Goal: Contribute content

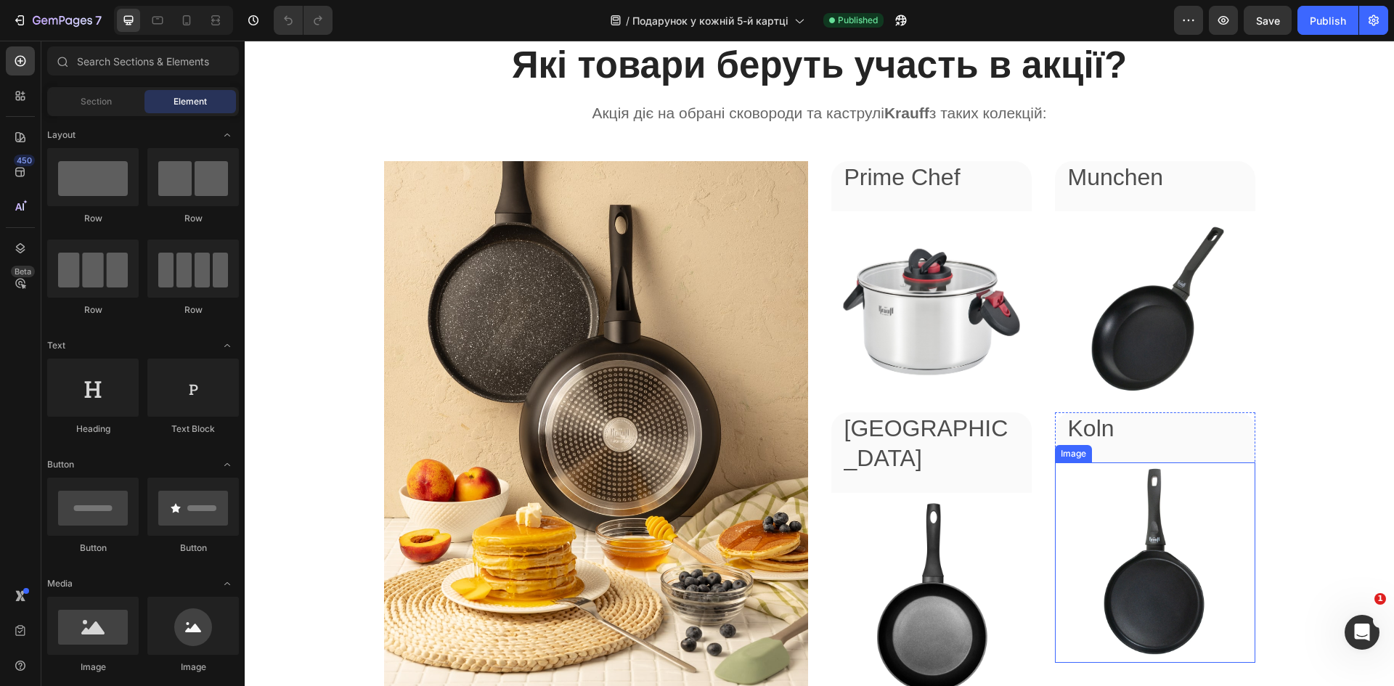
scroll to position [1525, 0]
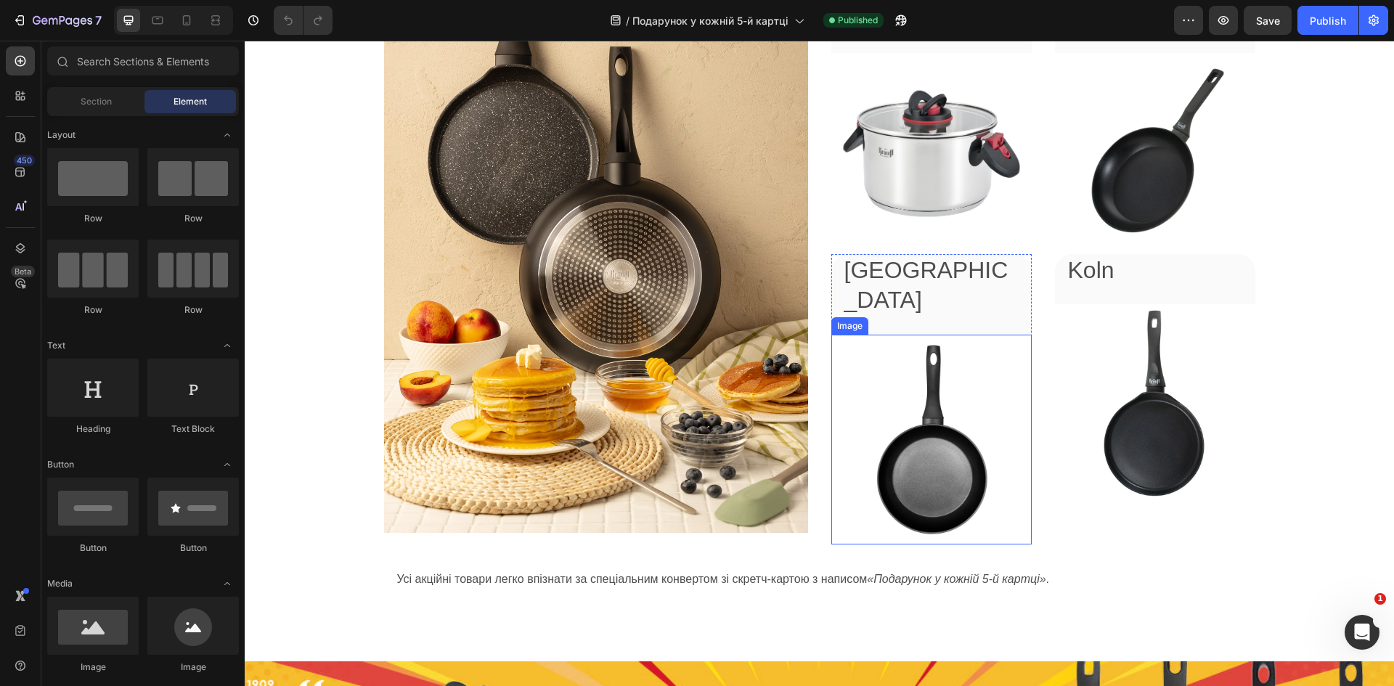
click at [941, 396] on img at bounding box center [931, 440] width 200 height 210
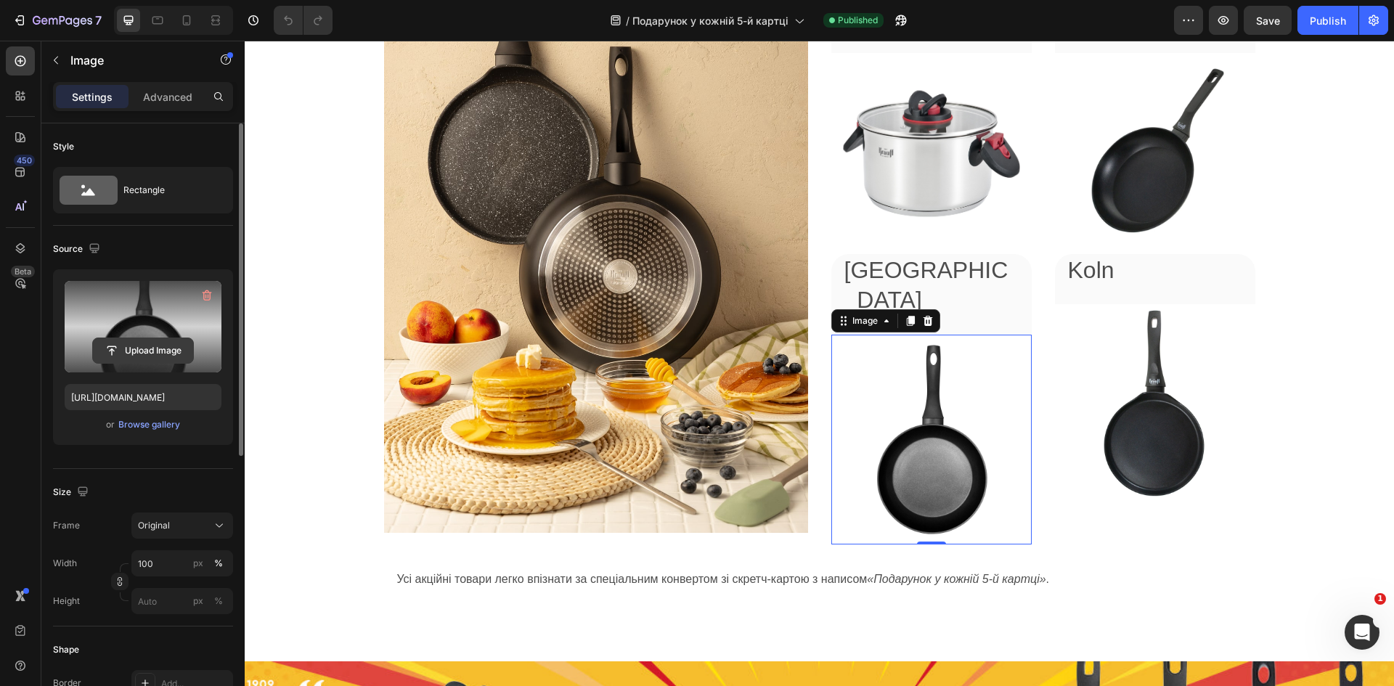
click at [110, 355] on input "file" at bounding box center [143, 350] width 100 height 25
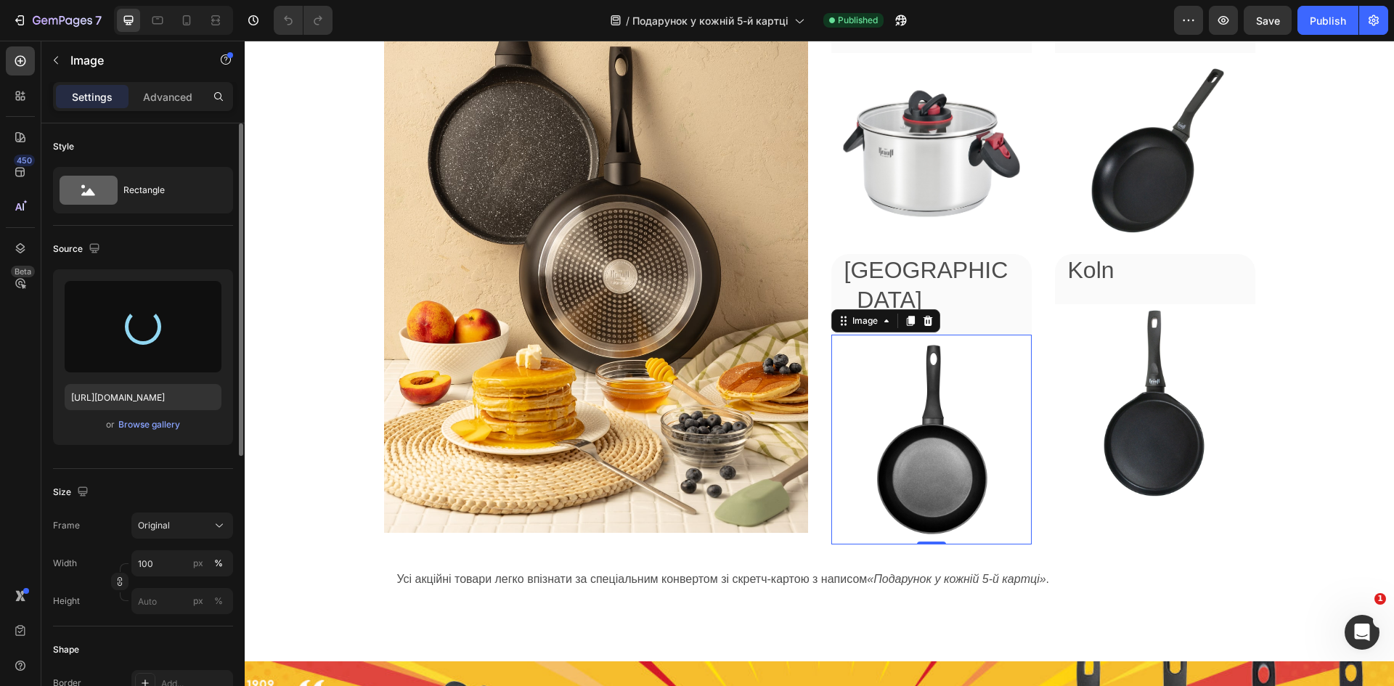
type input "https://cdn.shopify.com/s/files/1/0717/5402/3210/files/gempages_534826844151612…"
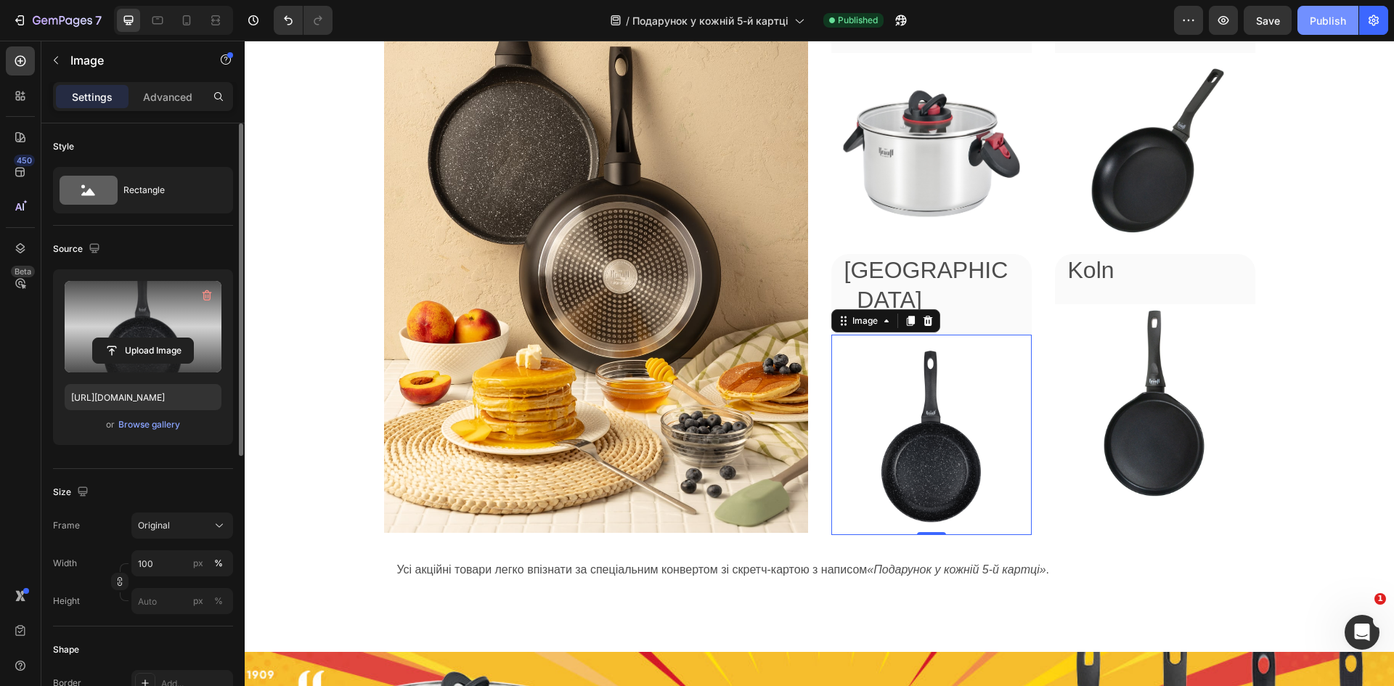
click at [1340, 17] on div "Publish" at bounding box center [1328, 20] width 36 height 15
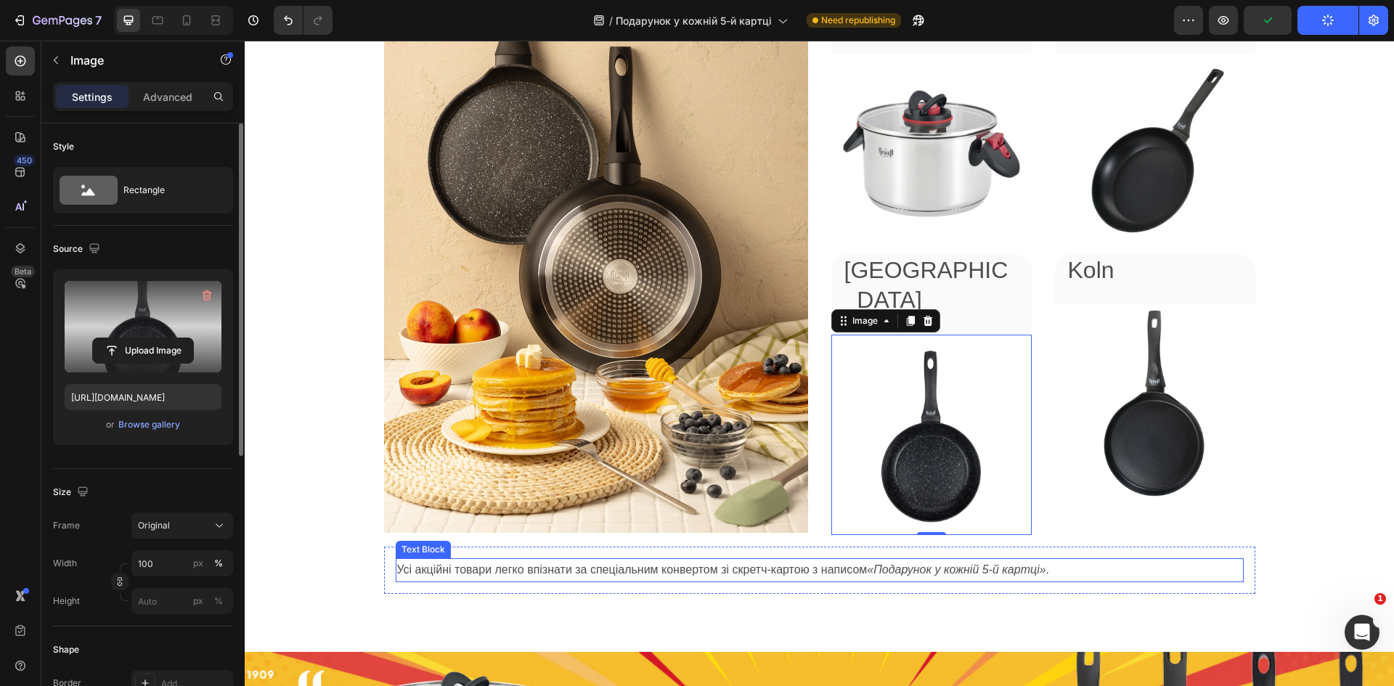
click at [1189, 611] on div "Які товари беруть участь в акції? Heading Акція діє на обрані сковороди та каст…" at bounding box center [819, 238] width 1149 height 826
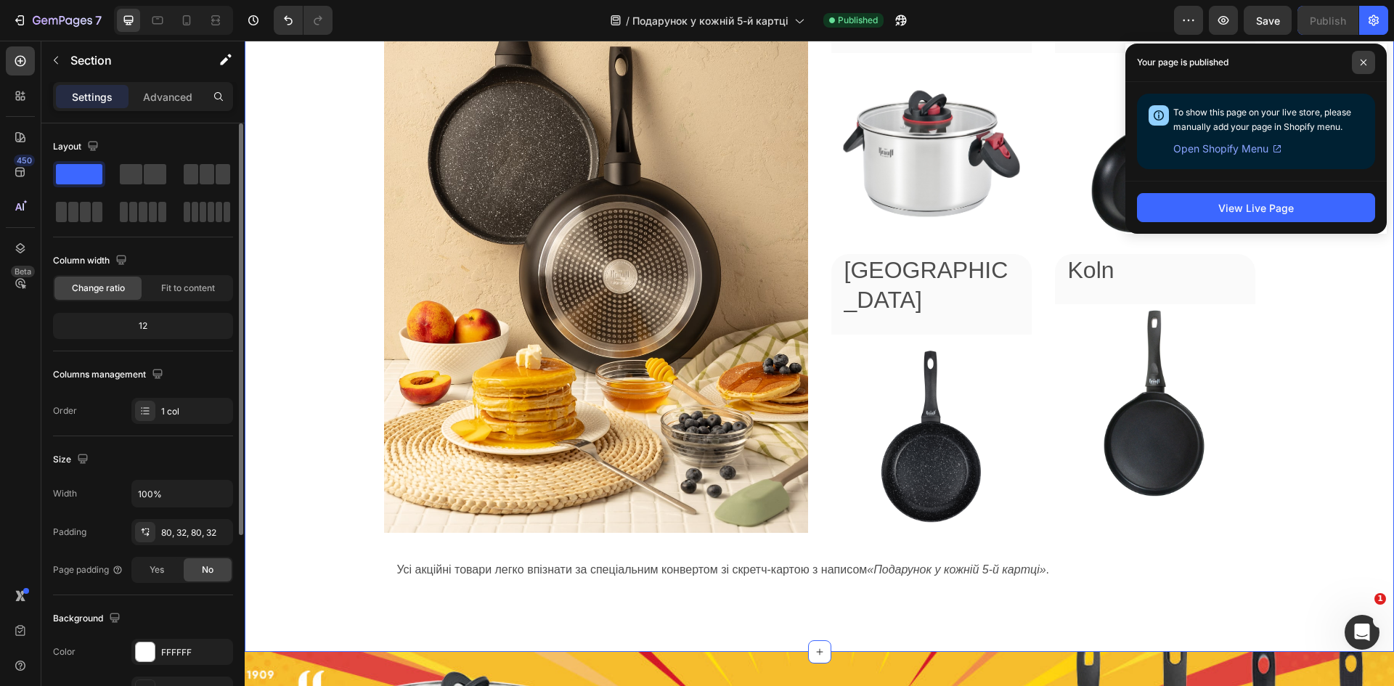
click at [1366, 59] on icon at bounding box center [1363, 62] width 7 height 7
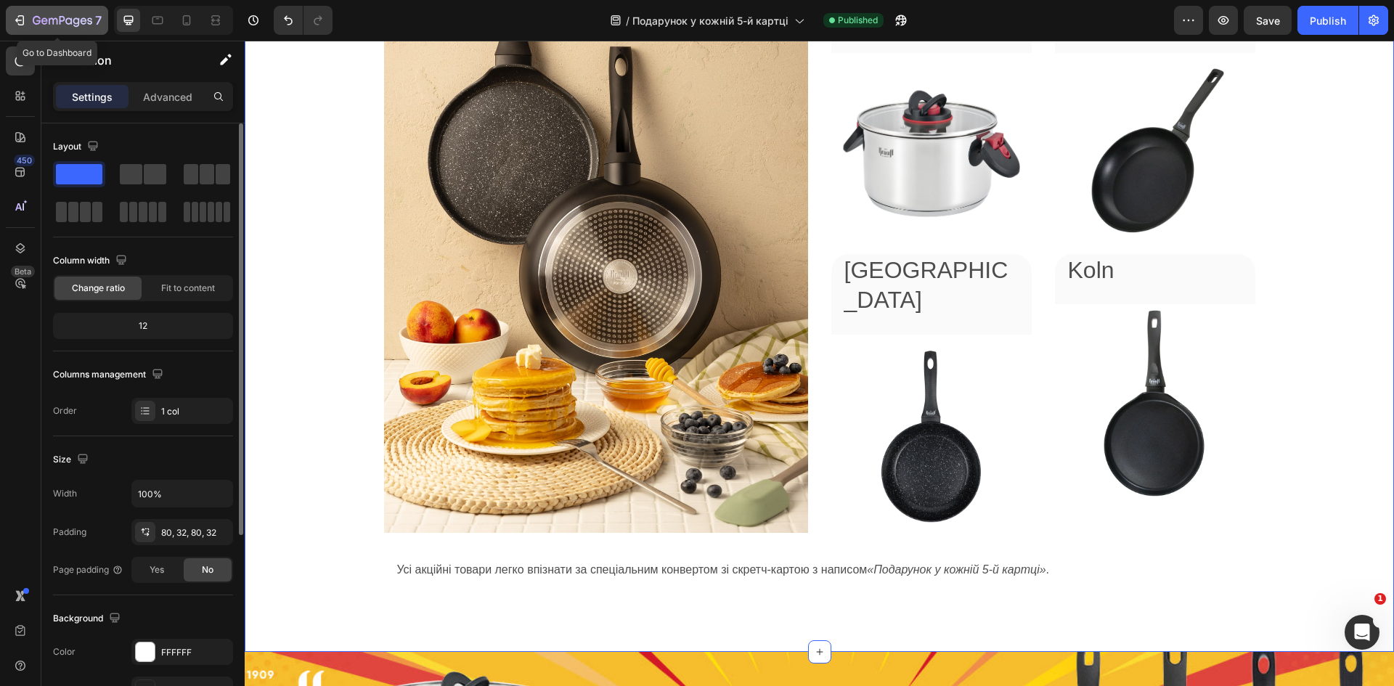
click at [19, 20] on icon "button" at bounding box center [19, 20] width 15 height 15
